Goal: Task Accomplishment & Management: Manage account settings

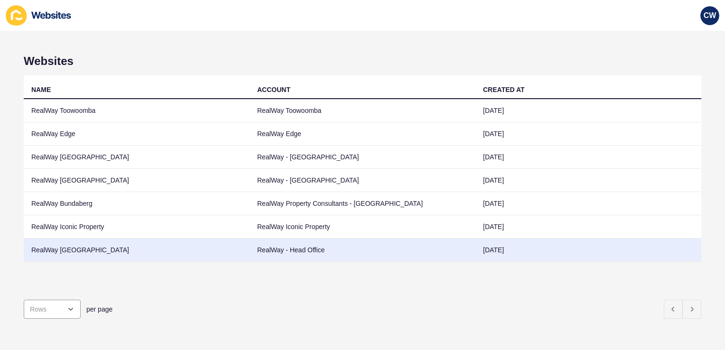
click at [130, 251] on td "RealWay [GEOGRAPHIC_DATA]" at bounding box center [137, 250] width 226 height 23
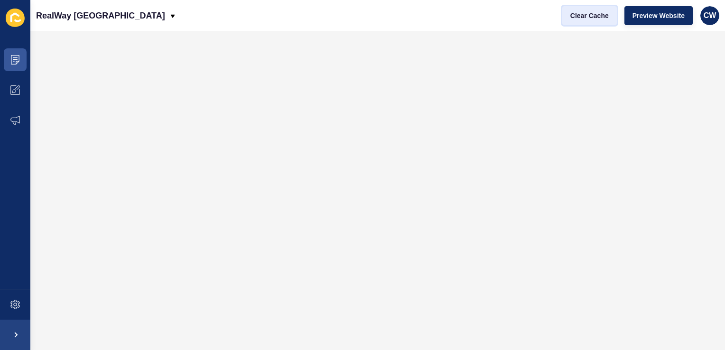
click at [590, 14] on span "Clear Cache" at bounding box center [589, 15] width 38 height 9
click at [17, 62] on icon at bounding box center [14, 59] width 9 height 9
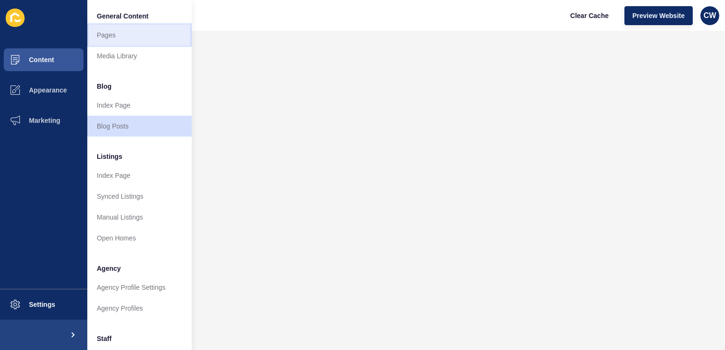
click at [146, 41] on link "Pages" at bounding box center [139, 35] width 104 height 21
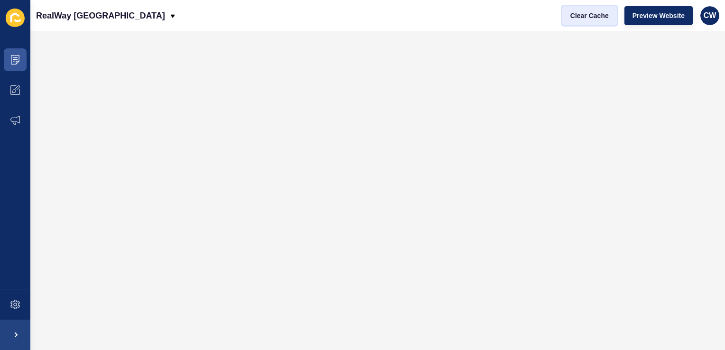
click at [592, 11] on span "Clear Cache" at bounding box center [589, 15] width 38 height 9
click at [711, 18] on span "CW" at bounding box center [709, 15] width 13 height 9
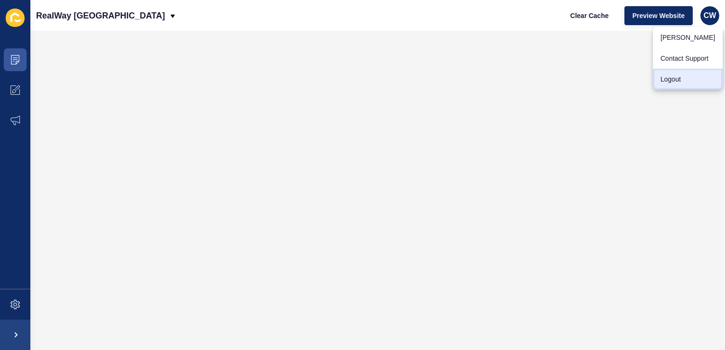
click at [672, 83] on link "Logout" at bounding box center [688, 79] width 70 height 21
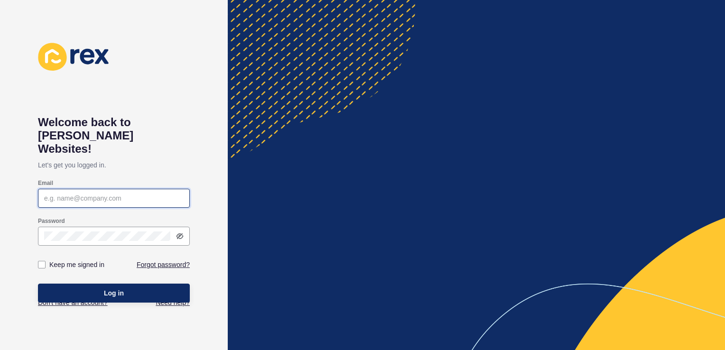
click at [104, 194] on input "Email" at bounding box center [113, 198] width 139 height 9
type input "[PERSON_NAME][EMAIL_ADDRESS][PERSON_NAME][DOMAIN_NAME]"
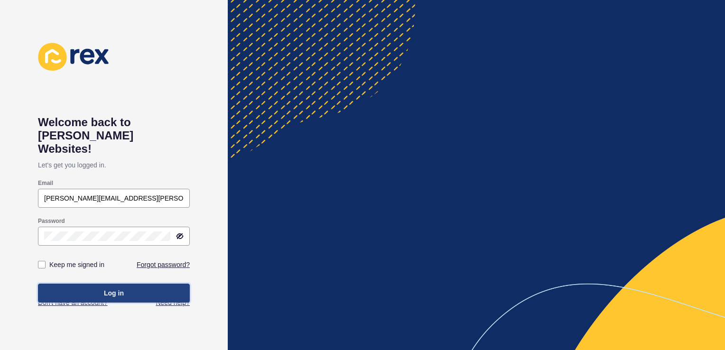
click at [127, 284] on button "Log in" at bounding box center [114, 293] width 152 height 19
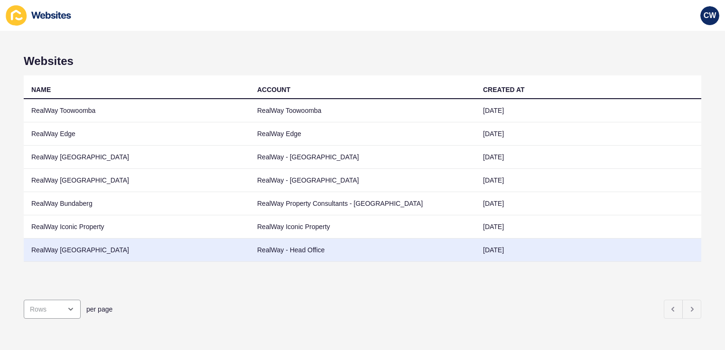
click at [140, 247] on td "RealWay [GEOGRAPHIC_DATA]" at bounding box center [137, 250] width 226 height 23
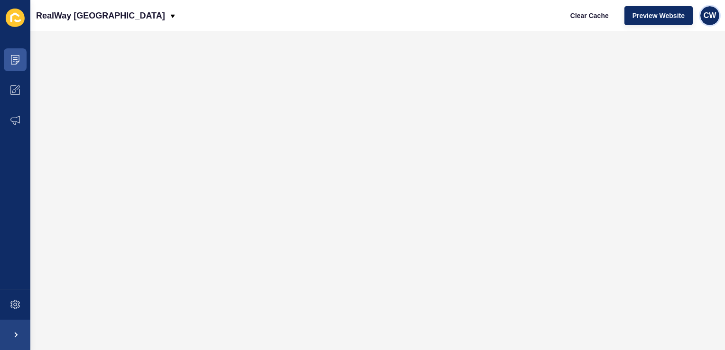
click at [705, 13] on span "CW" at bounding box center [709, 15] width 13 height 9
click at [706, 75] on link "Logout" at bounding box center [688, 79] width 70 height 21
